Goal: Download file/media

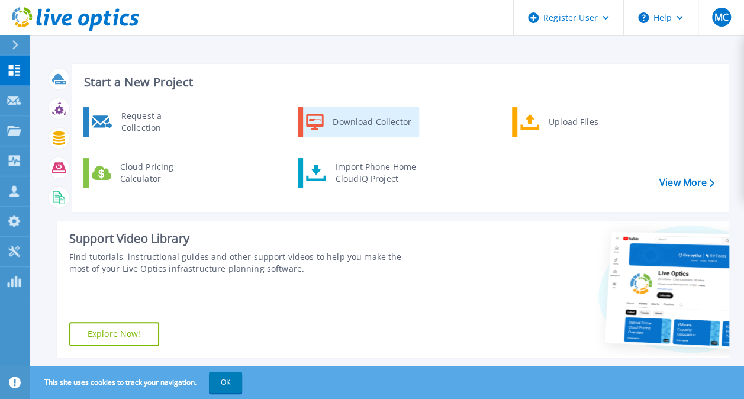
click at [380, 134] on link "Download Collector" at bounding box center [358, 122] width 121 height 30
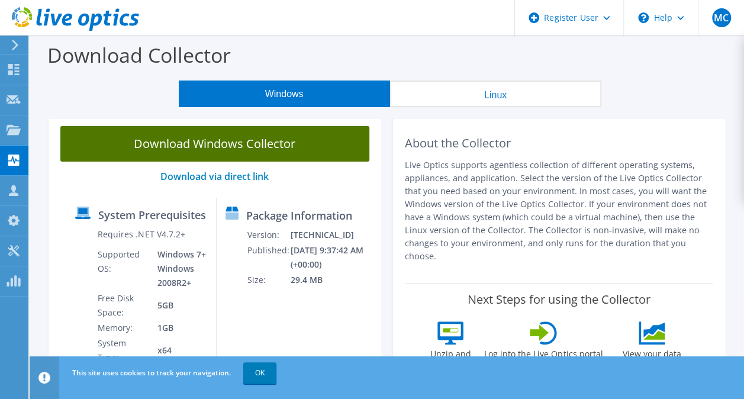
scroll to position [40, 0]
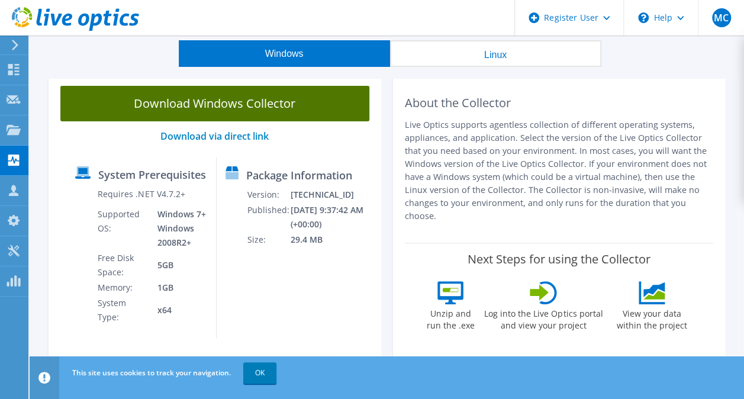
click at [190, 96] on link "Download Windows Collector" at bounding box center [214, 104] width 309 height 36
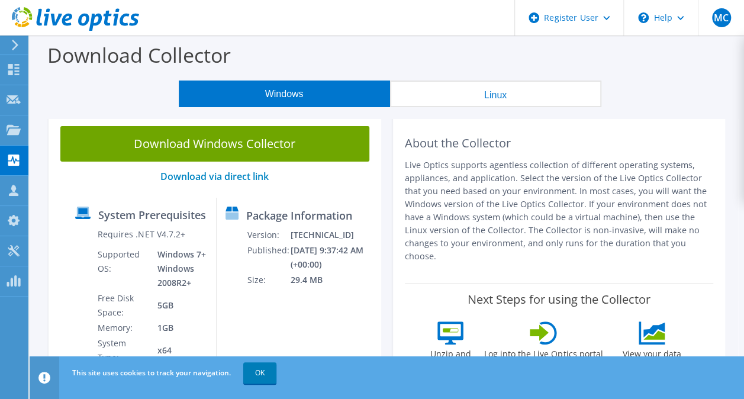
click at [414, 44] on div "Download Collector" at bounding box center [387, 58] width 702 height 45
click at [473, 49] on div "Download Collector" at bounding box center [387, 58] width 702 height 45
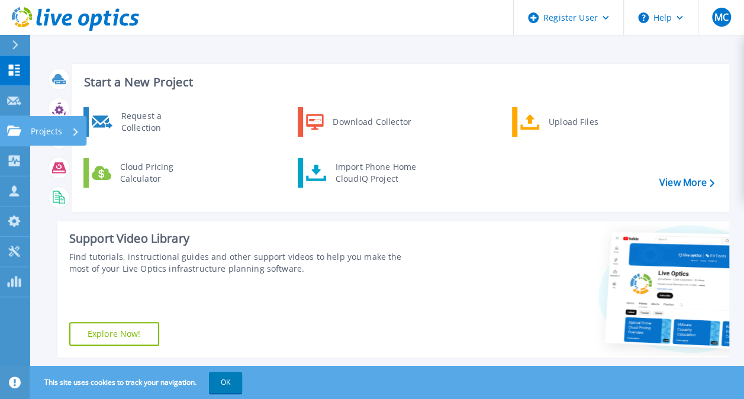
click at [9, 129] on icon at bounding box center [14, 130] width 14 height 10
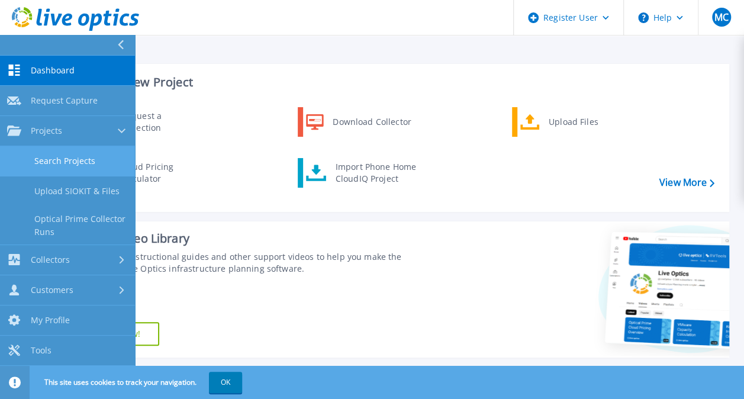
click at [78, 162] on link "Search Projects" at bounding box center [67, 161] width 135 height 30
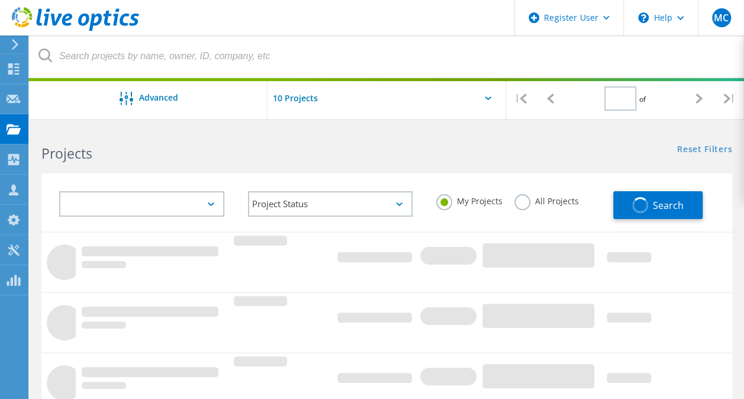
type input "1"
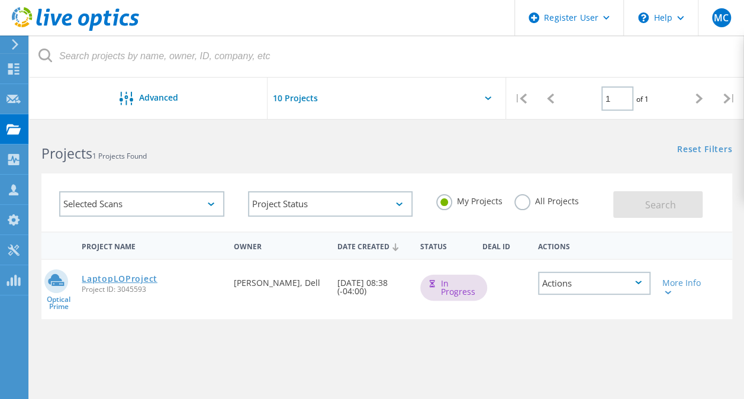
click at [118, 278] on link "LaptopLOProject" at bounding box center [120, 279] width 76 height 8
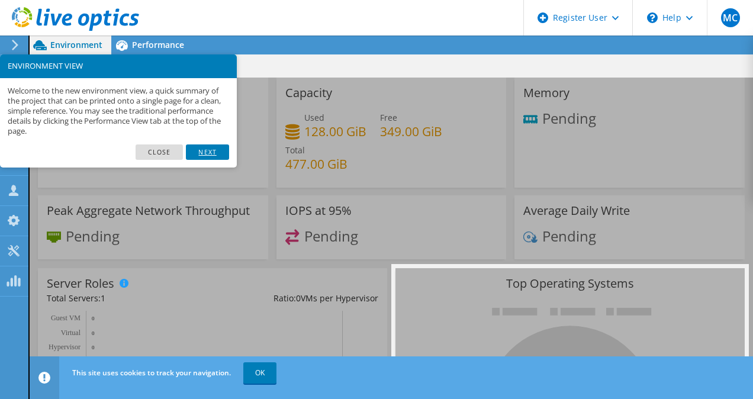
click at [198, 152] on link "Next" at bounding box center [207, 151] width 43 height 15
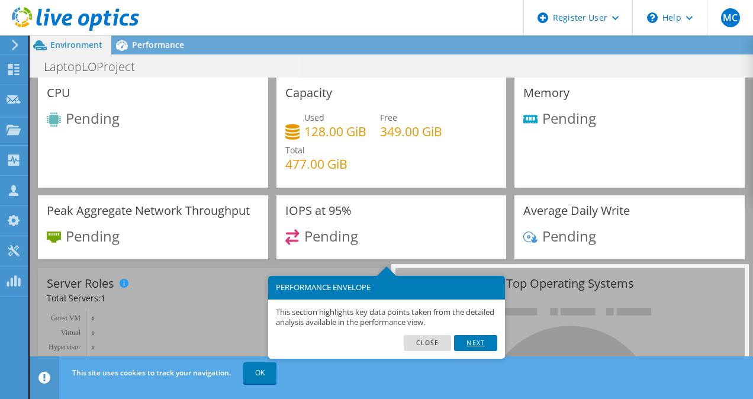
click at [471, 346] on link "Next" at bounding box center [475, 342] width 43 height 15
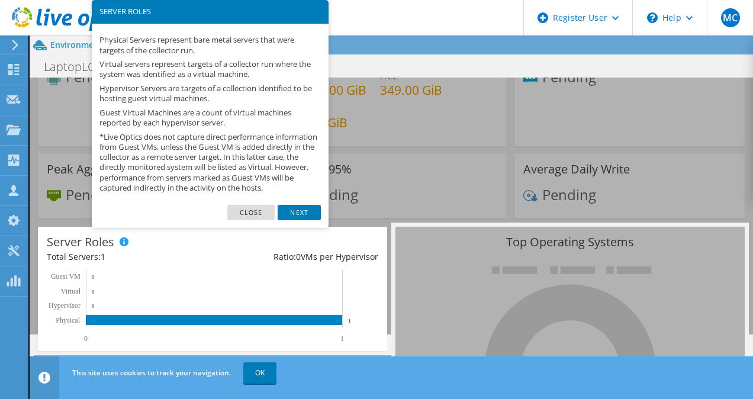
scroll to position [59, 0]
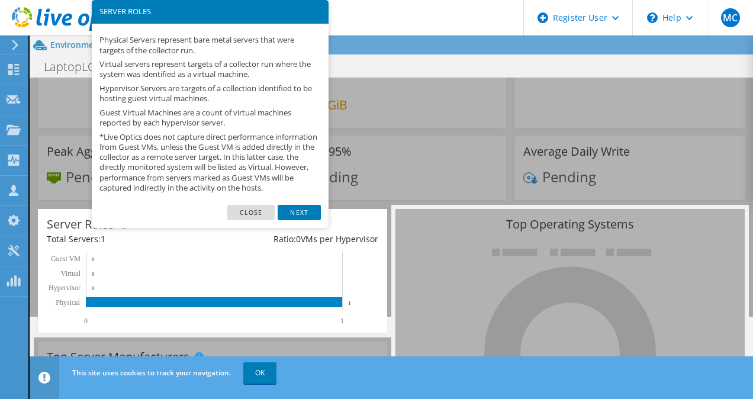
click at [307, 228] on footer "Close Next" at bounding box center [210, 217] width 237 height 24
click at [323, 219] on footer "Close Next" at bounding box center [210, 217] width 237 height 24
click at [302, 218] on link "Next" at bounding box center [299, 212] width 43 height 15
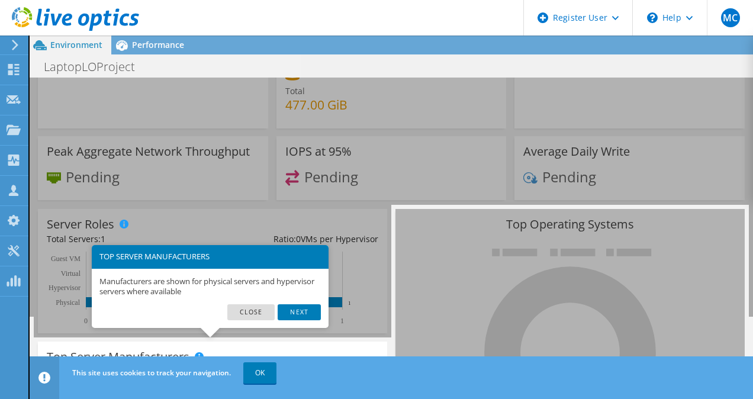
click at [309, 299] on div "Manufacturers are shown for physical servers and hypervisor servers where avail…" at bounding box center [210, 287] width 237 height 36
click at [294, 315] on link "Next" at bounding box center [299, 311] width 43 height 15
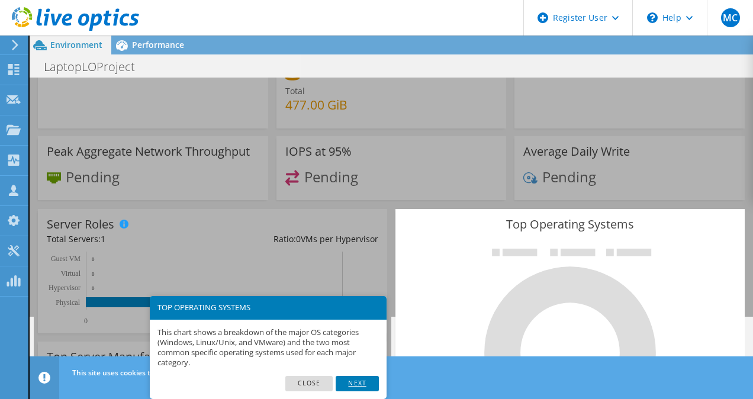
click at [367, 389] on link "Next" at bounding box center [357, 383] width 43 height 15
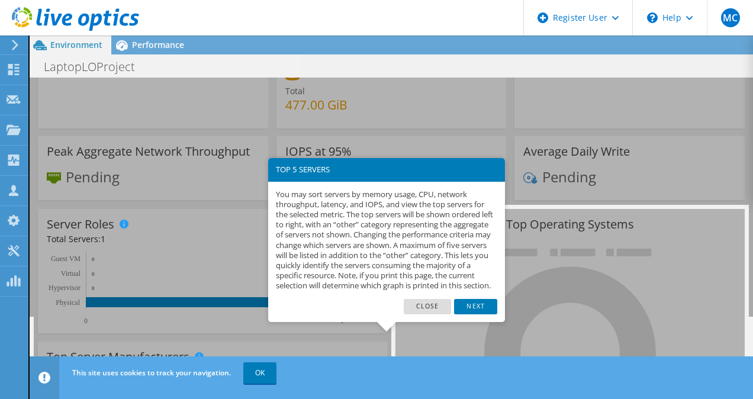
scroll to position [223, 0]
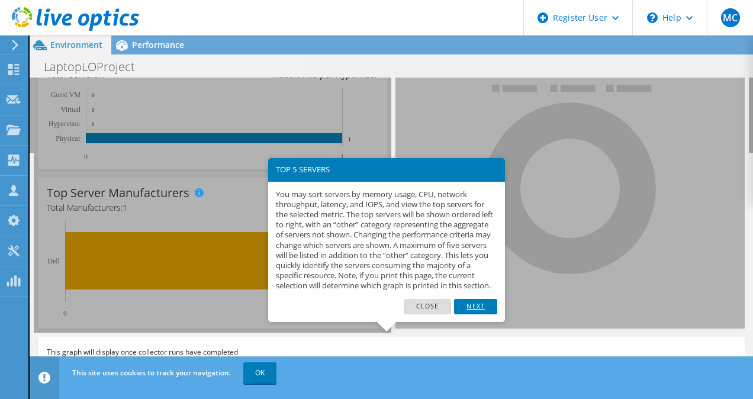
click at [476, 314] on link "Next" at bounding box center [475, 306] width 43 height 15
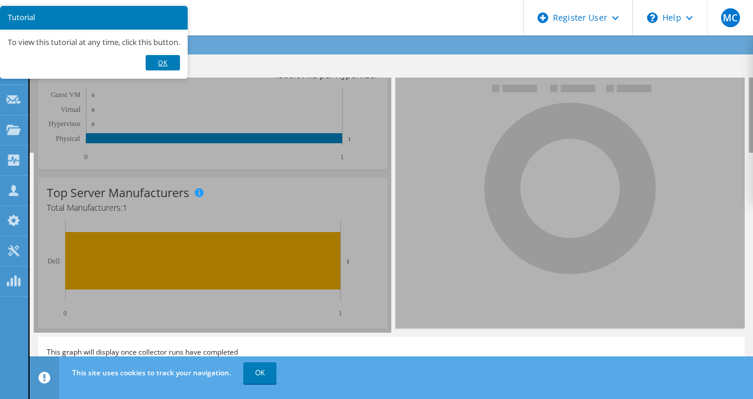
click at [163, 69] on link "Ok" at bounding box center [163, 62] width 34 height 15
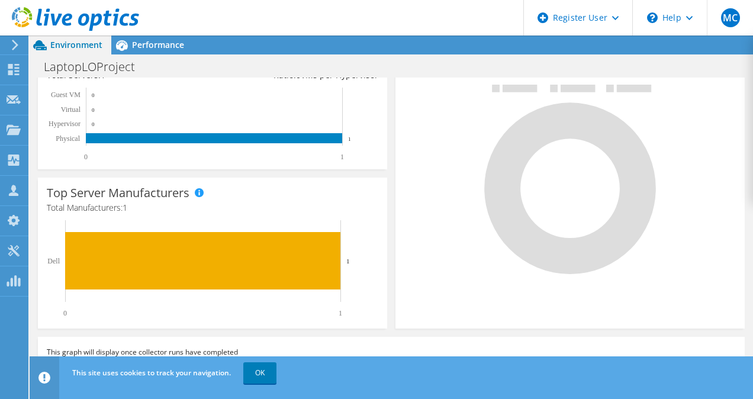
scroll to position [0, 0]
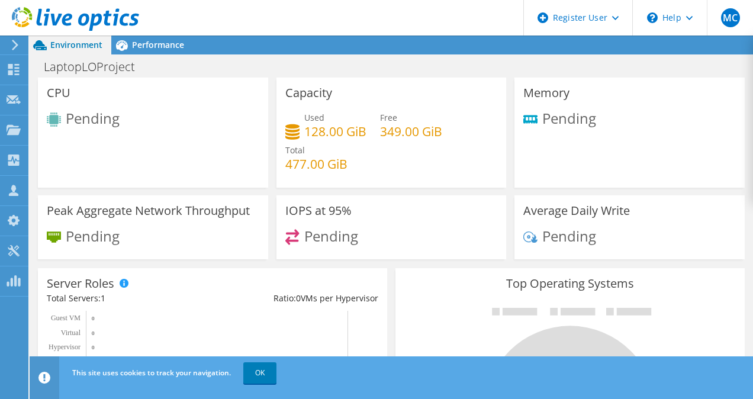
click at [254, 38] on div "Environment Performance Upgrades" at bounding box center [391, 45] width 723 height 19
click at [259, 40] on div "Environment Performance Upgrades" at bounding box center [391, 45] width 723 height 19
drag, startPoint x: 269, startPoint y: 33, endPoint x: 163, endPoint y: -44, distance: 130.9
click at [163, 0] on html "MC Dell User Madison Cochran Madison.Cochran@dell.com Dell My Profile Log Out \…" at bounding box center [376, 199] width 753 height 399
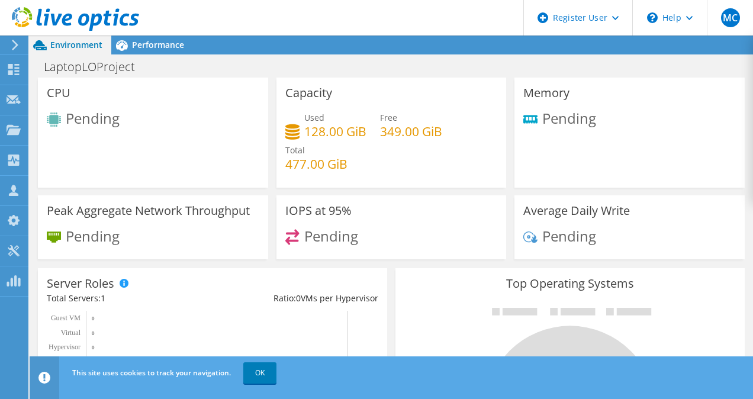
click at [283, 38] on div "Environment Performance Upgrades" at bounding box center [391, 45] width 723 height 19
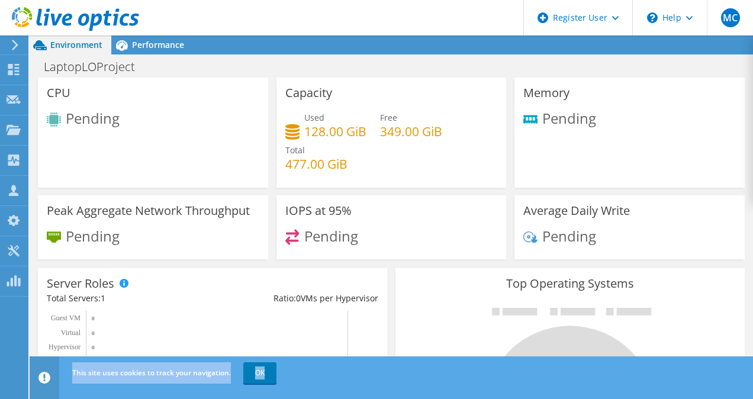
drag, startPoint x: 283, startPoint y: 38, endPoint x: 276, endPoint y: 27, distance: 12.8
click at [276, 27] on div "MC Dell User Madison Cochran Madison.Cochran@dell.com Dell My Profile Log Out \…" at bounding box center [376, 199] width 753 height 399
drag, startPoint x: 276, startPoint y: 27, endPoint x: 262, endPoint y: 40, distance: 18.9
click at [262, 40] on div "Environment Performance Upgrades" at bounding box center [391, 45] width 723 height 19
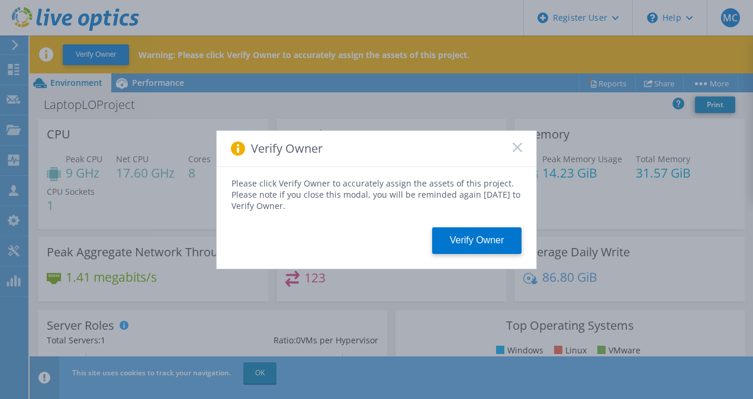
click at [511, 150] on div "Verify Owner" at bounding box center [377, 149] width 320 height 36
click at [512, 150] on div "Verify Owner" at bounding box center [377, 149] width 320 height 36
click at [518, 149] on rect at bounding box center [517, 147] width 10 height 10
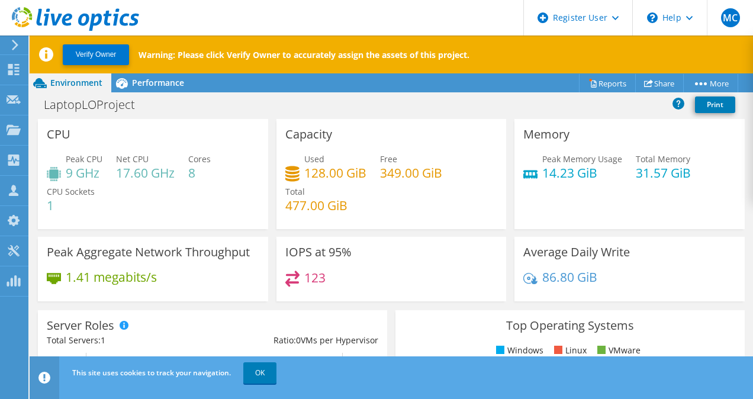
drag, startPoint x: 422, startPoint y: 11, endPoint x: 434, endPoint y: 14, distance: 12.2
click at [434, 14] on header "MC Dell User [PERSON_NAME] [EMAIL_ADDRESS][PERSON_NAME][DOMAIN_NAME] Dell My Pr…" at bounding box center [376, 18] width 753 height 36
click at [442, 8] on header "MC Dell User [PERSON_NAME] [EMAIL_ADDRESS][PERSON_NAME][DOMAIN_NAME] Dell My Pr…" at bounding box center [376, 18] width 753 height 36
click at [438, 6] on header "MC Dell User [PERSON_NAME] [EMAIL_ADDRESS][PERSON_NAME][DOMAIN_NAME] Dell My Pr…" at bounding box center [376, 18] width 753 height 36
click at [445, 9] on header "MC Dell User [PERSON_NAME] [EMAIL_ADDRESS][PERSON_NAME][DOMAIN_NAME] Dell My Pr…" at bounding box center [376, 18] width 753 height 36
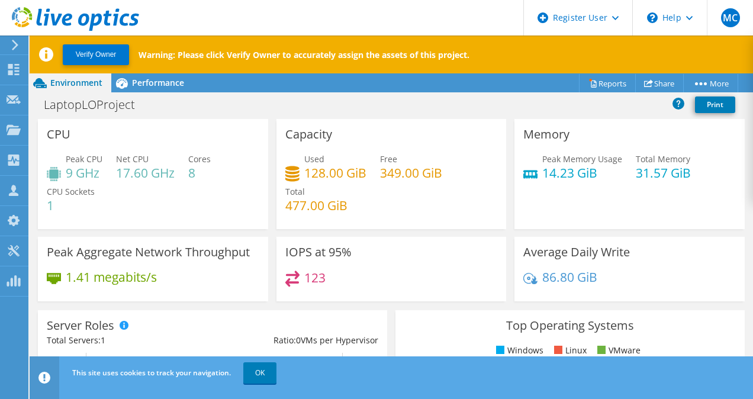
click at [480, 11] on header "MC Dell User [PERSON_NAME] [EMAIL_ADDRESS][PERSON_NAME][DOMAIN_NAME] Dell My Pr…" at bounding box center [376, 18] width 753 height 36
click at [367, 98] on div "LaptopLOProject Print" at bounding box center [391, 104] width 723 height 22
click at [233, 15] on header "MC Dell User [PERSON_NAME] [EMAIL_ADDRESS][PERSON_NAME][DOMAIN_NAME] Dell My Pr…" at bounding box center [376, 18] width 753 height 36
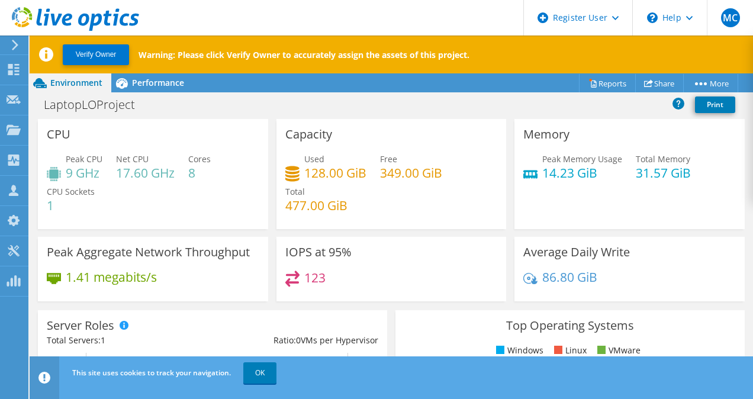
click at [446, 17] on header "MC Dell User [PERSON_NAME] [EMAIL_ADDRESS][PERSON_NAME][DOMAIN_NAME] Dell My Pr…" at bounding box center [376, 18] width 753 height 36
